Goal: Transaction & Acquisition: Subscribe to service/newsletter

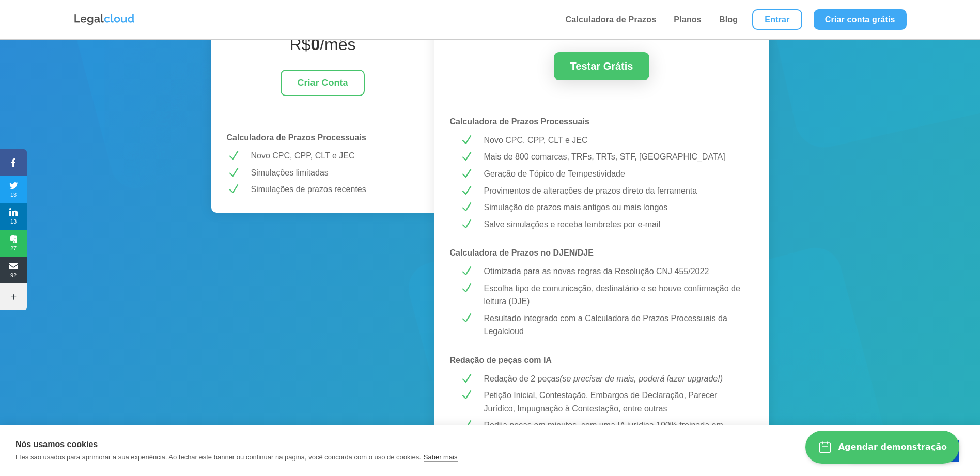
scroll to position [258, 0]
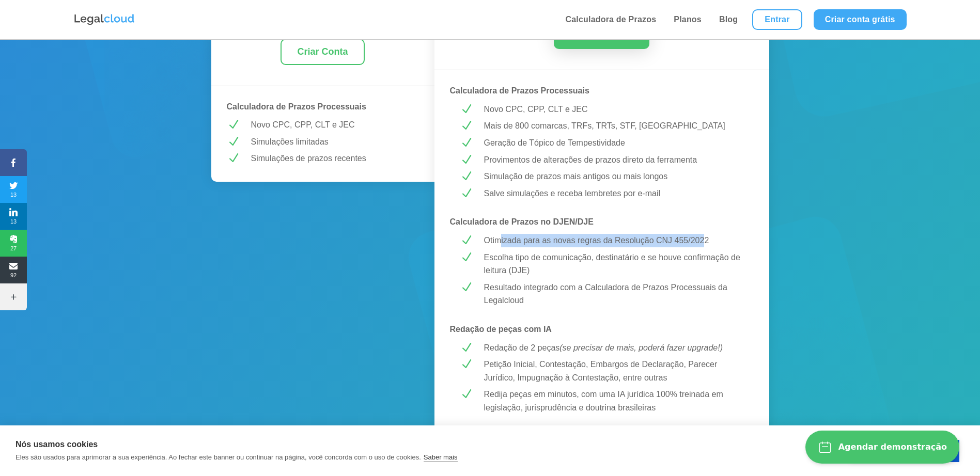
drag, startPoint x: 570, startPoint y: 243, endPoint x: 702, endPoint y: 238, distance: 131.8
click at [702, 238] on p "Otimizada para as novas regras da Resolução CNJ 455/2022" at bounding box center [614, 240] width 260 height 13
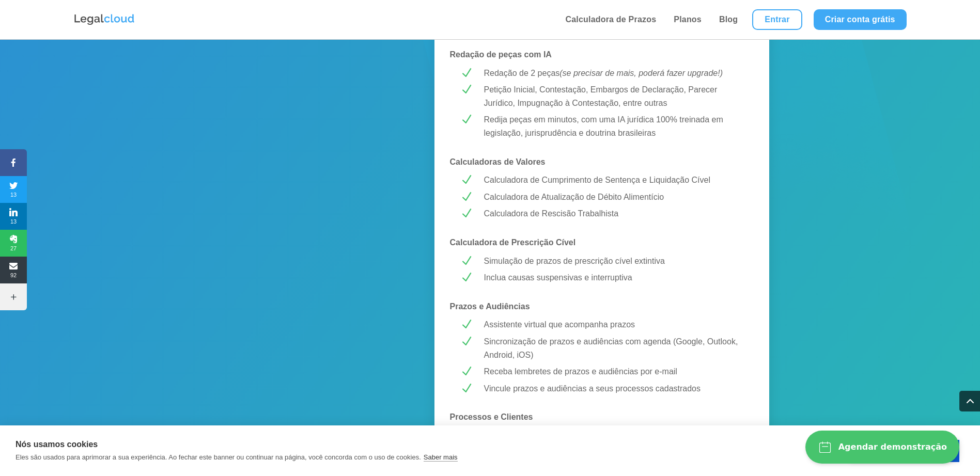
scroll to position [517, 0]
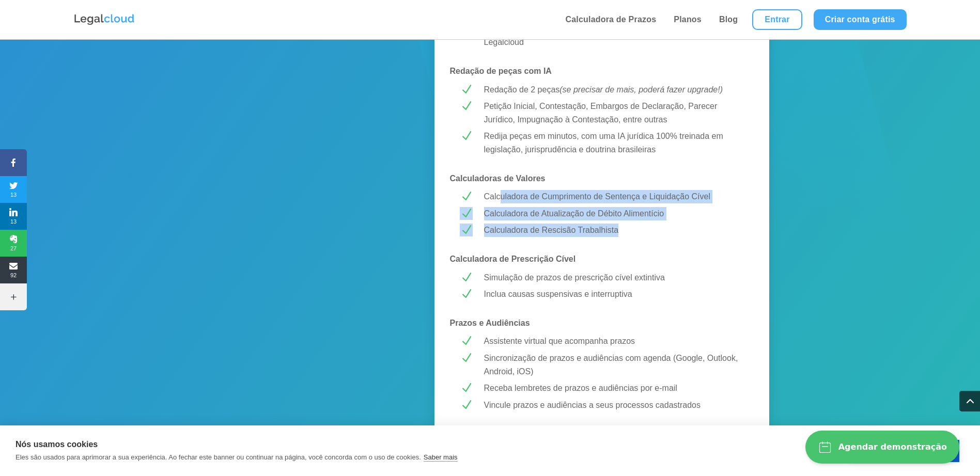
drag, startPoint x: 500, startPoint y: 195, endPoint x: 656, endPoint y: 230, distance: 159.4
click at [656, 230] on div "MELHOR CUSTO-BENEFÍCIO! PREMIUM R$ 43,99 /mês Testar Grátis Calculadora de Praz…" at bounding box center [601, 213] width 335 height 1083
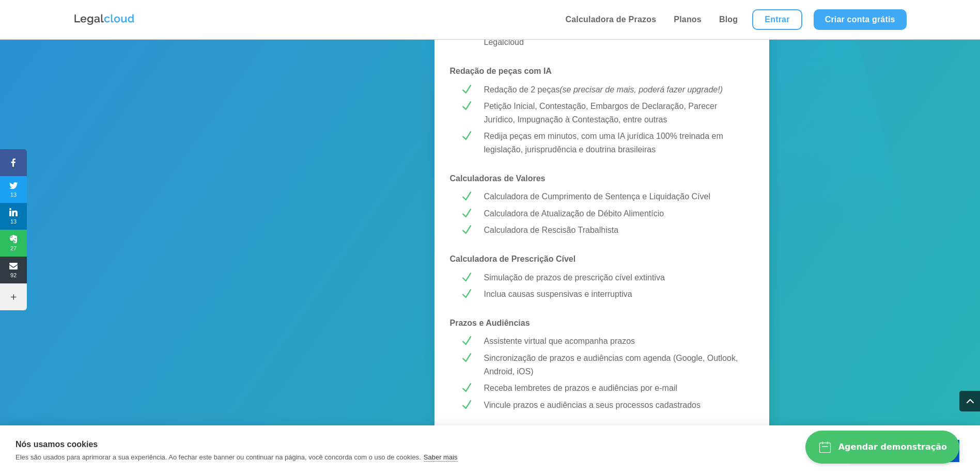
click at [598, 144] on p "Redija peças em minutos, com uma IA jurídica 100% treinada em legislação, juris…" at bounding box center [614, 143] width 260 height 26
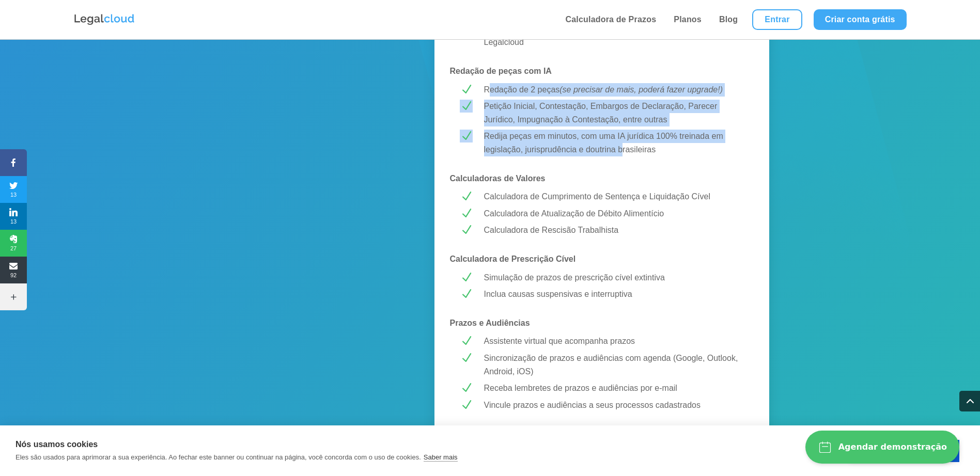
drag, startPoint x: 488, startPoint y: 91, endPoint x: 622, endPoint y: 155, distance: 148.6
click at [622, 155] on div "MELHOR CUSTO-BENEFÍCIO! PREMIUM R$ 43,99 /mês Testar Grátis Calculadora de Praz…" at bounding box center [601, 213] width 335 height 1083
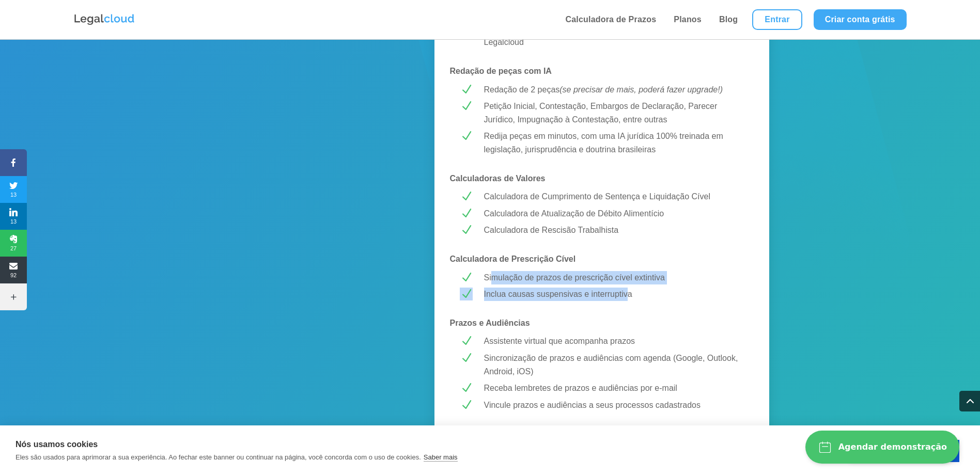
drag, startPoint x: 493, startPoint y: 276, endPoint x: 627, endPoint y: 290, distance: 135.0
click at [627, 290] on div "MELHOR CUSTO-BENEFÍCIO! PREMIUM R$ 43,99 /mês Testar Grátis Calculadora de Praz…" at bounding box center [601, 213] width 335 height 1083
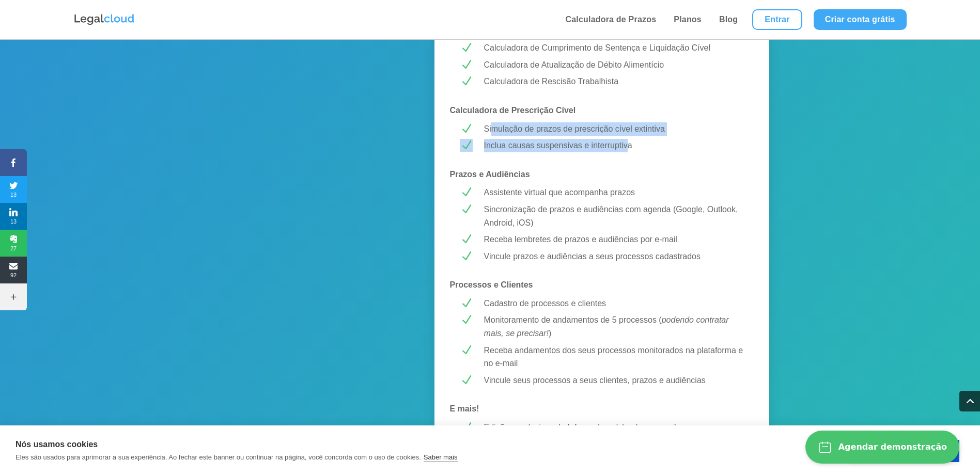
scroll to position [672, 0]
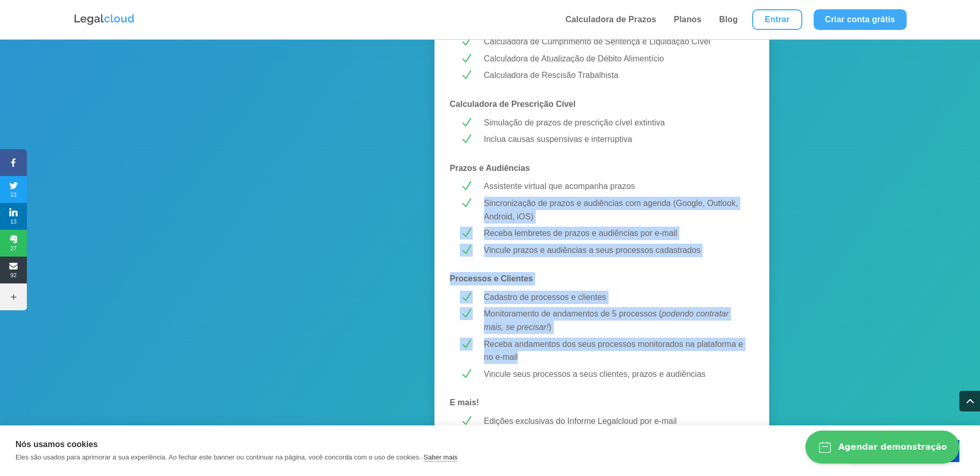
drag, startPoint x: 483, startPoint y: 202, endPoint x: 735, endPoint y: 358, distance: 296.5
click at [735, 358] on div "MELHOR CUSTO-BENEFÍCIO! PREMIUM R$ 43,99 /mês Testar Grátis Calculadora de Praz…" at bounding box center [601, 59] width 335 height 1083
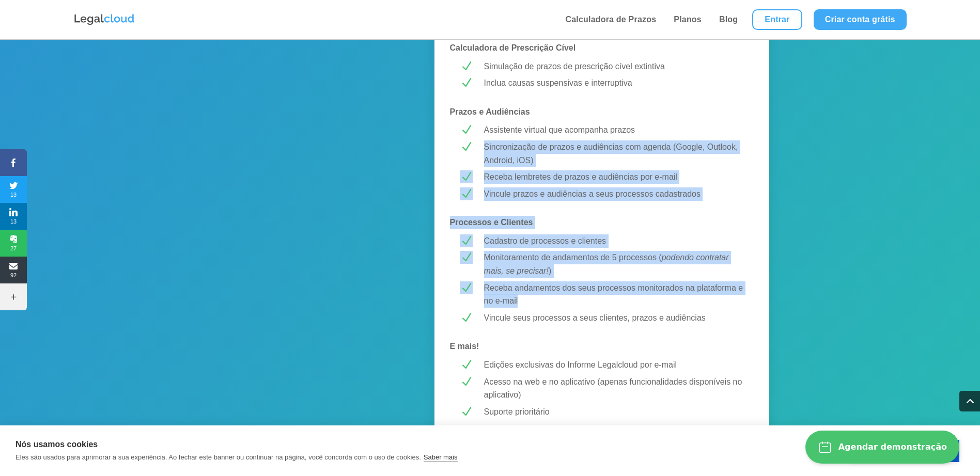
scroll to position [827, 0]
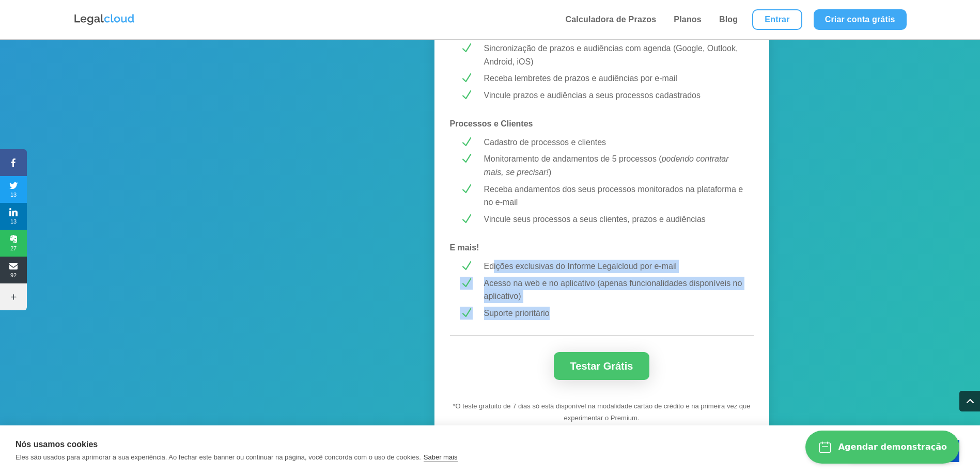
drag, startPoint x: 494, startPoint y: 262, endPoint x: 720, endPoint y: 315, distance: 232.3
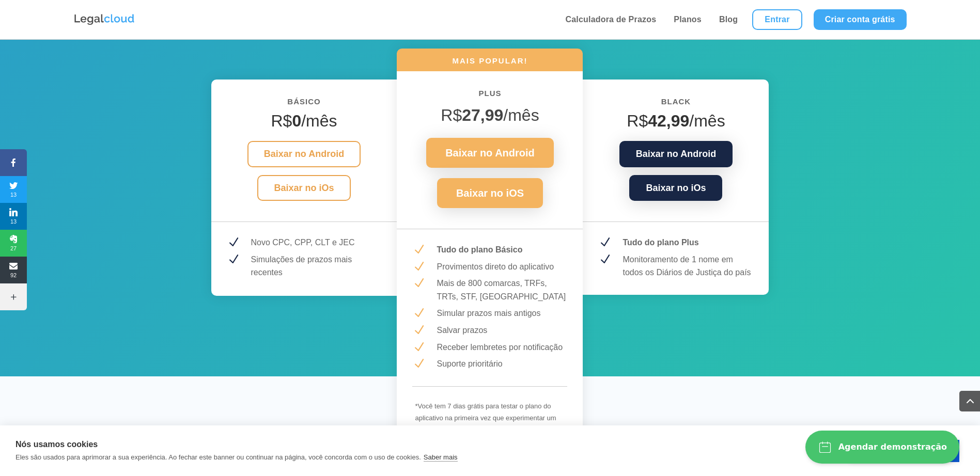
scroll to position [1395, 0]
